Goal: Information Seeking & Learning: Learn about a topic

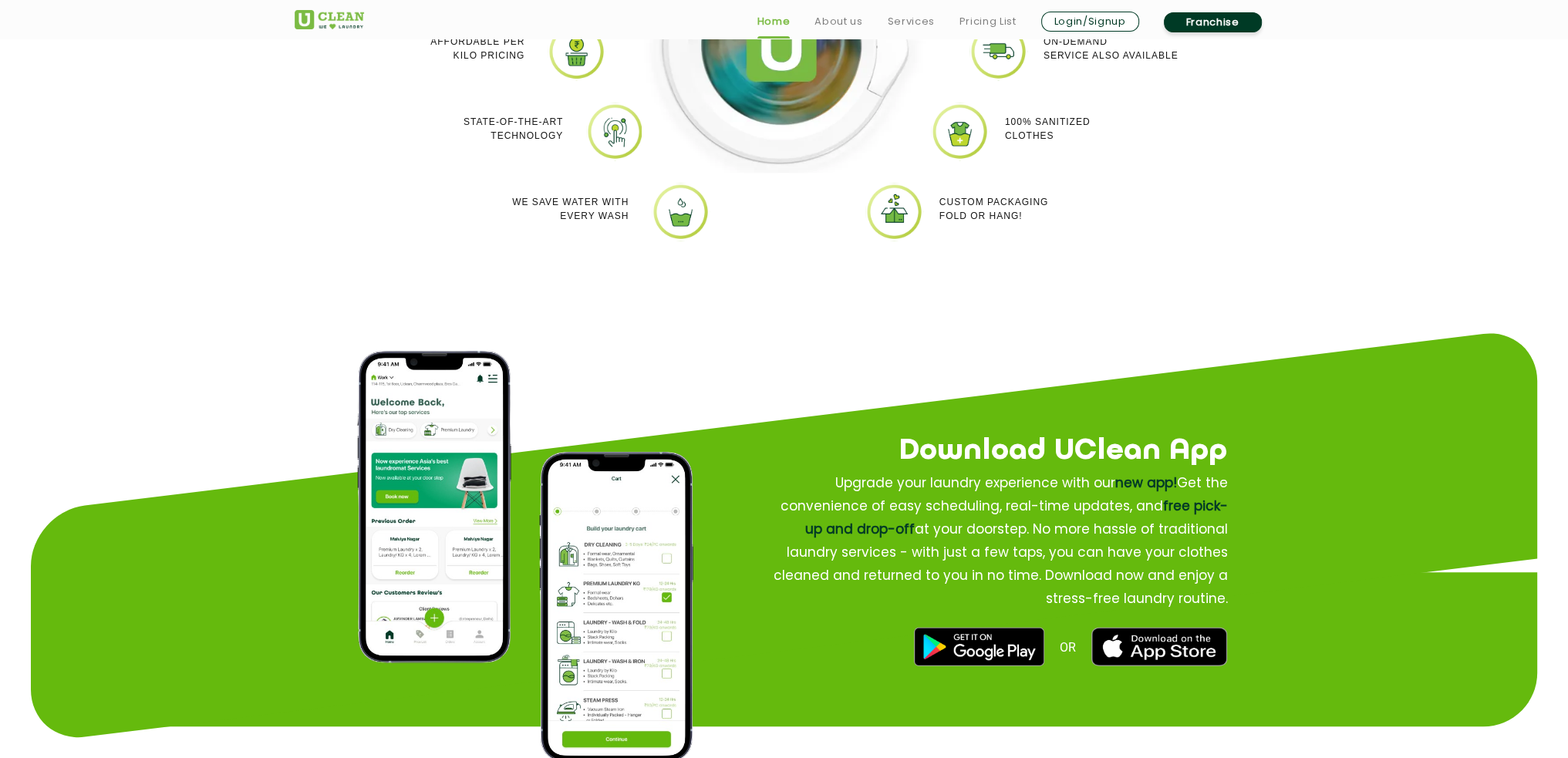
scroll to position [1775, 0]
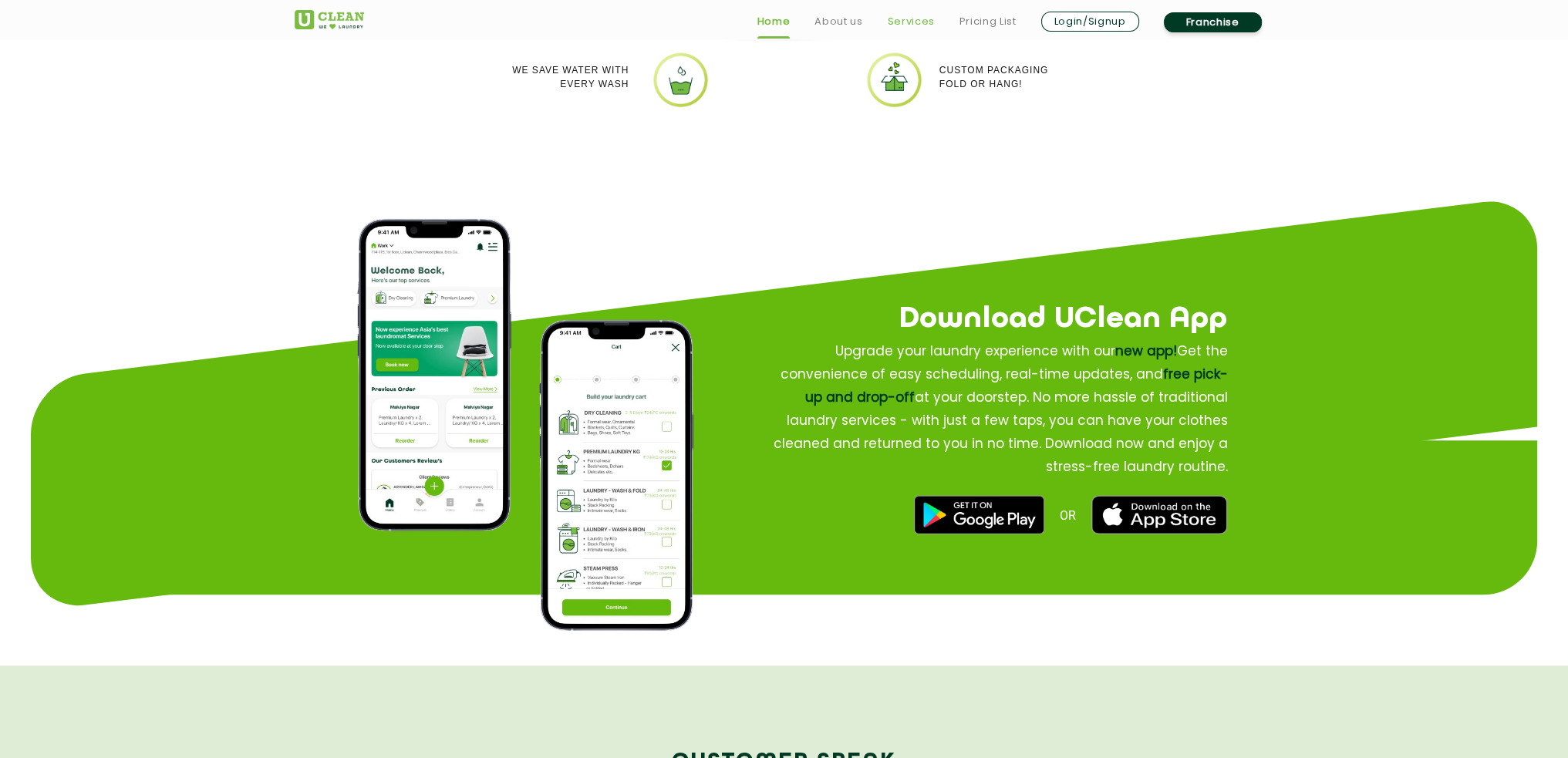
click at [894, 18] on link "Services" at bounding box center [911, 22] width 47 height 18
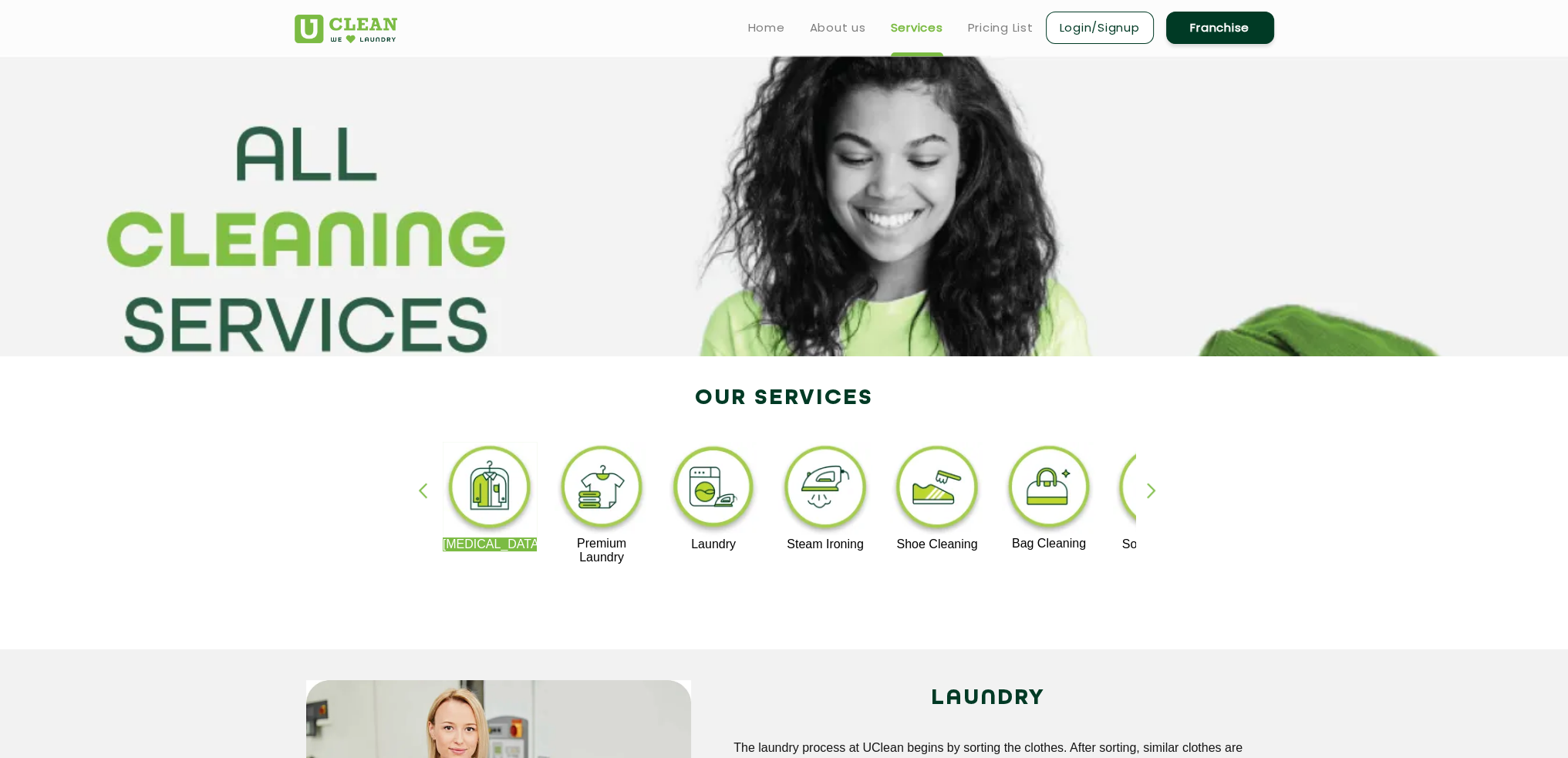
click at [960, 480] on img at bounding box center [937, 489] width 95 height 96
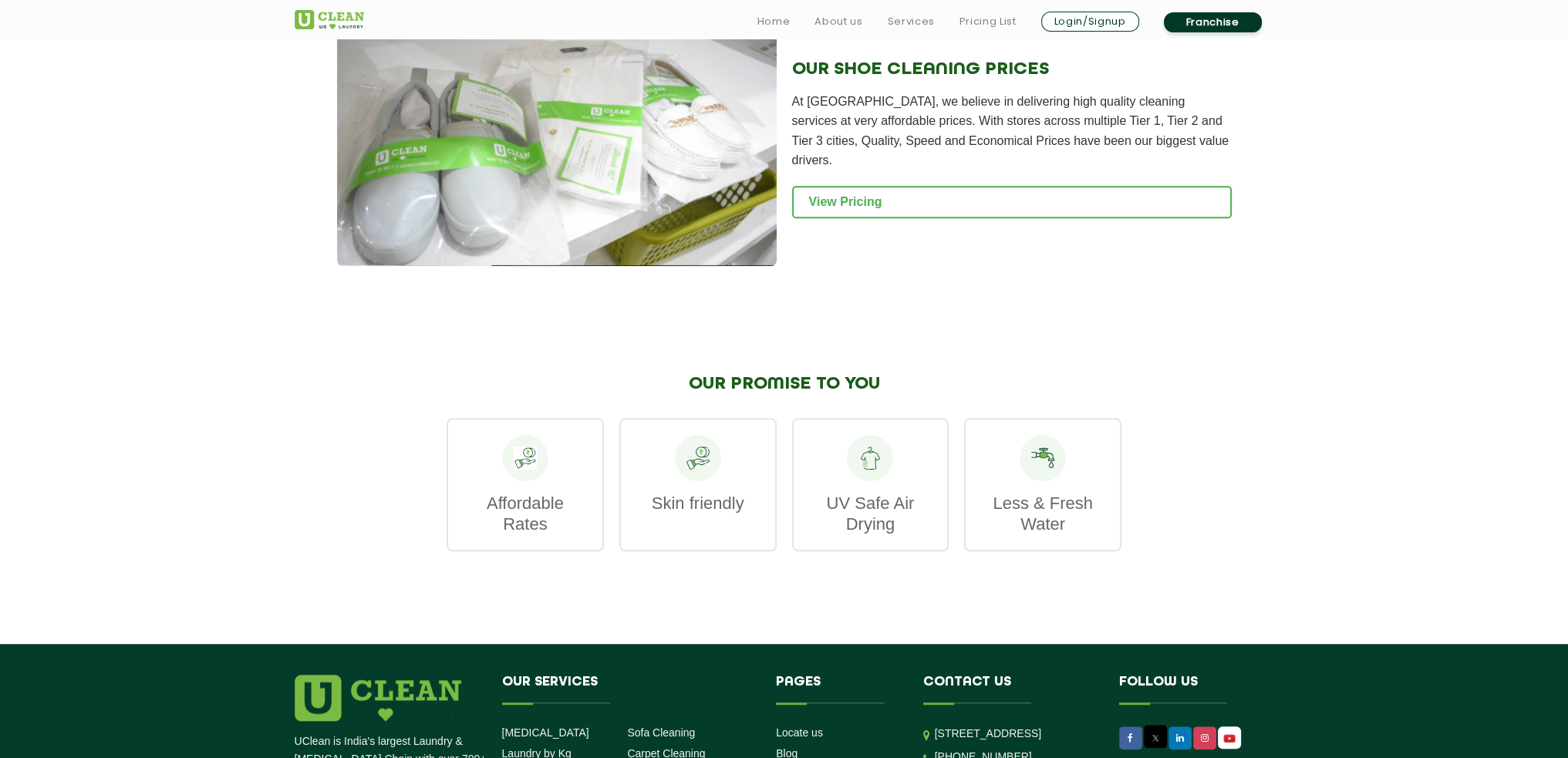
scroll to position [1543, 0]
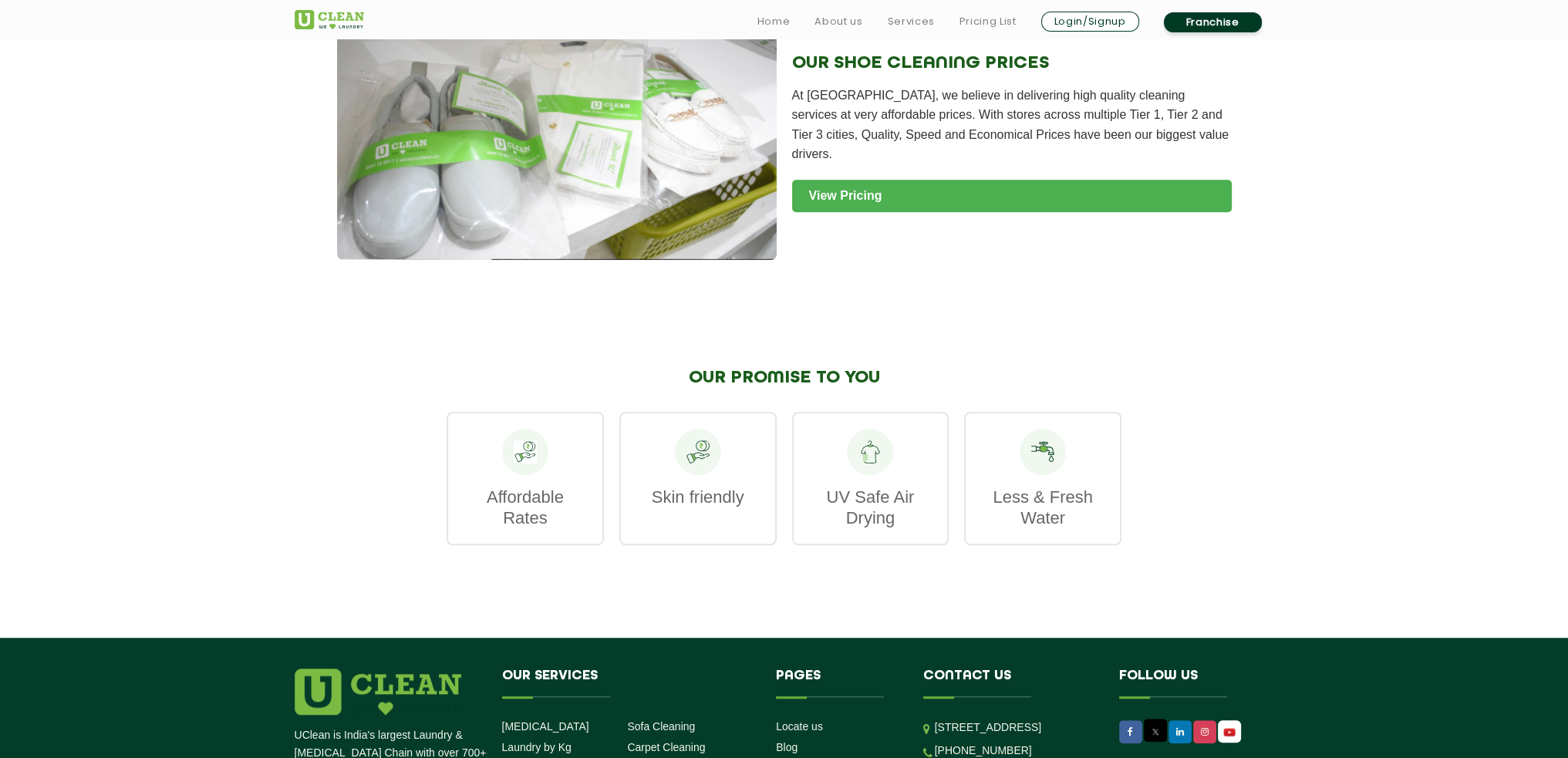
drag, startPoint x: 967, startPoint y: 189, endPoint x: 969, endPoint y: 197, distance: 8.2
click at [967, 189] on link "View Pricing" at bounding box center [1012, 196] width 440 height 33
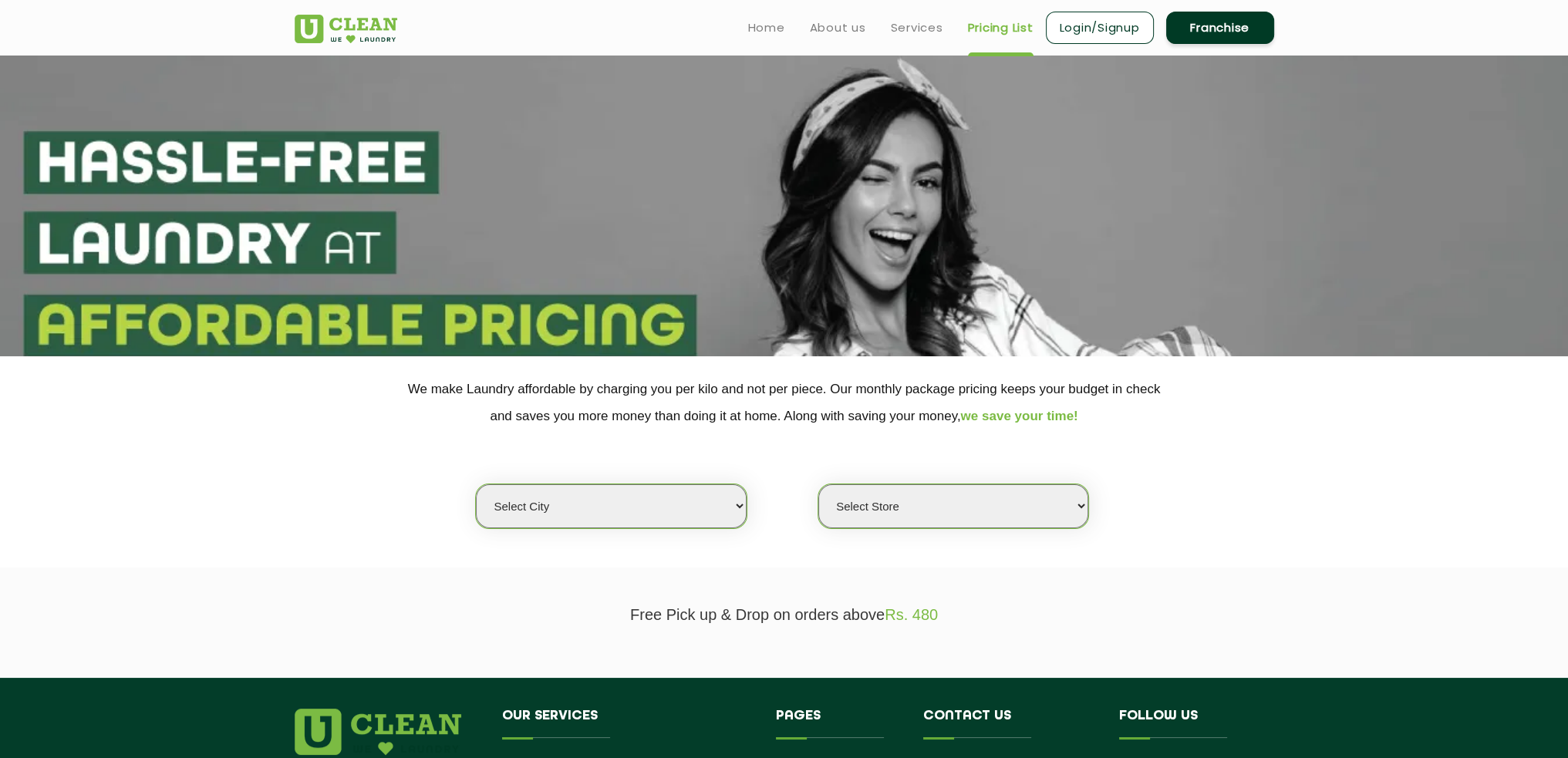
click at [706, 505] on select "Select city Aalo Agartala Agra Ahmedabad Akola Aligarh Alwar - UClean Select Am…" at bounding box center [611, 507] width 270 height 44
select select "6"
click at [476, 485] on select "Select city Aalo Agartala Agra Ahmedabad Akola Aligarh Alwar - UClean Select Am…" at bounding box center [611, 507] width 270 height 44
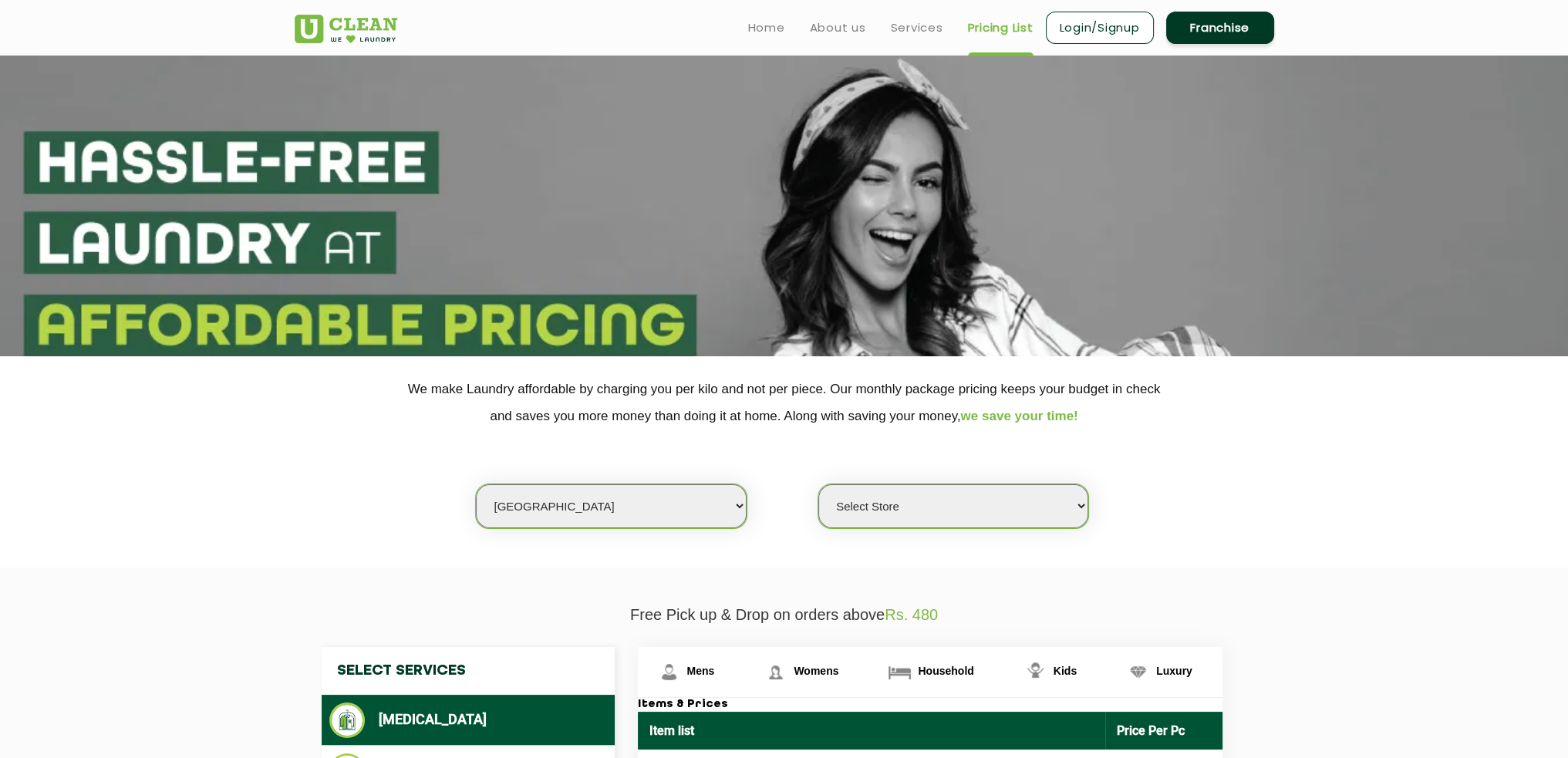
drag, startPoint x: 887, startPoint y: 488, endPoint x: 898, endPoint y: 506, distance: 21.1
click at [887, 488] on select "Select Store UClean Bhartiya city UClean Hunasamaranahalli UClean KR Puram Beng…" at bounding box center [953, 507] width 270 height 44
select select "601"
click at [819, 485] on select "Select Store UClean Bhartiya city UClean Hunasamaranahalli UClean KR Puram Beng…" at bounding box center [953, 507] width 270 height 44
